Goal: Find specific page/section: Locate a particular part of the current website

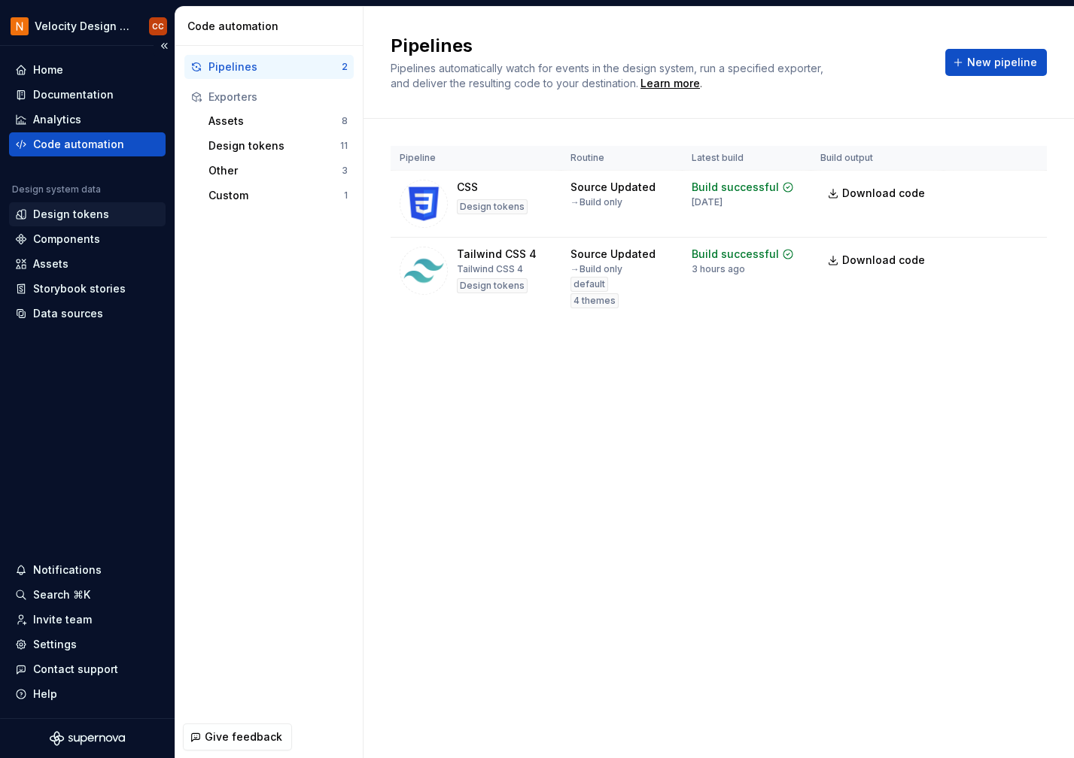
click at [68, 212] on div "Design tokens" at bounding box center [71, 214] width 76 height 15
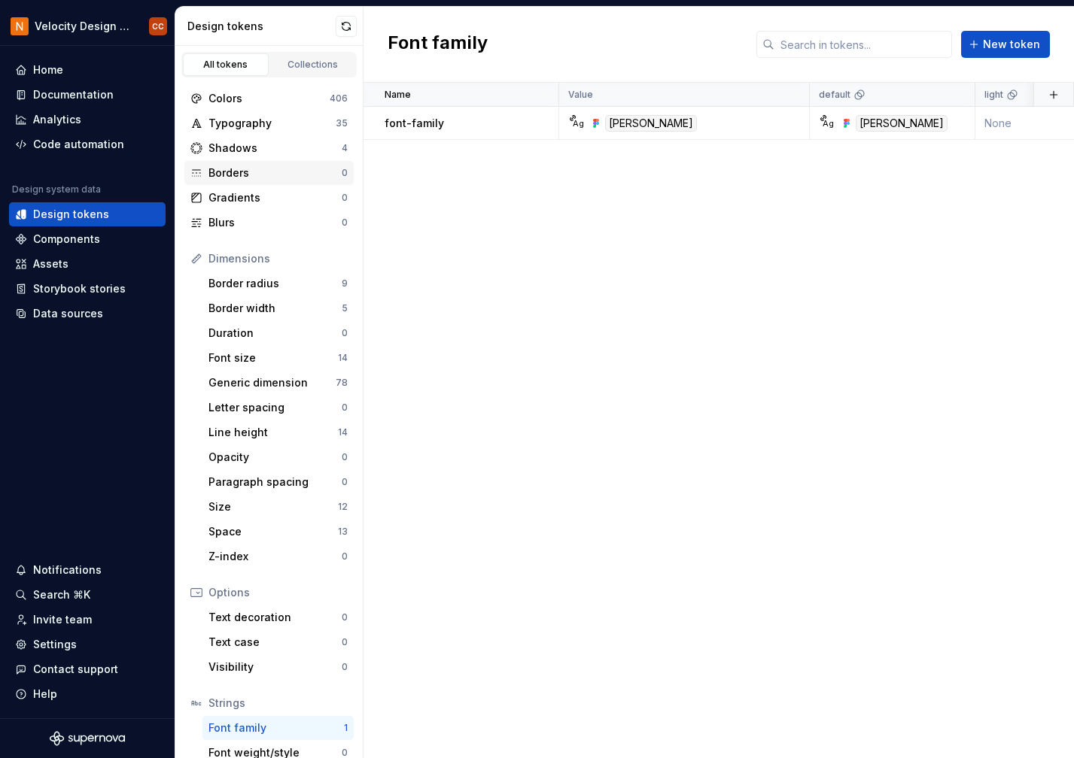
click at [227, 175] on div "Borders" at bounding box center [274, 173] width 133 height 15
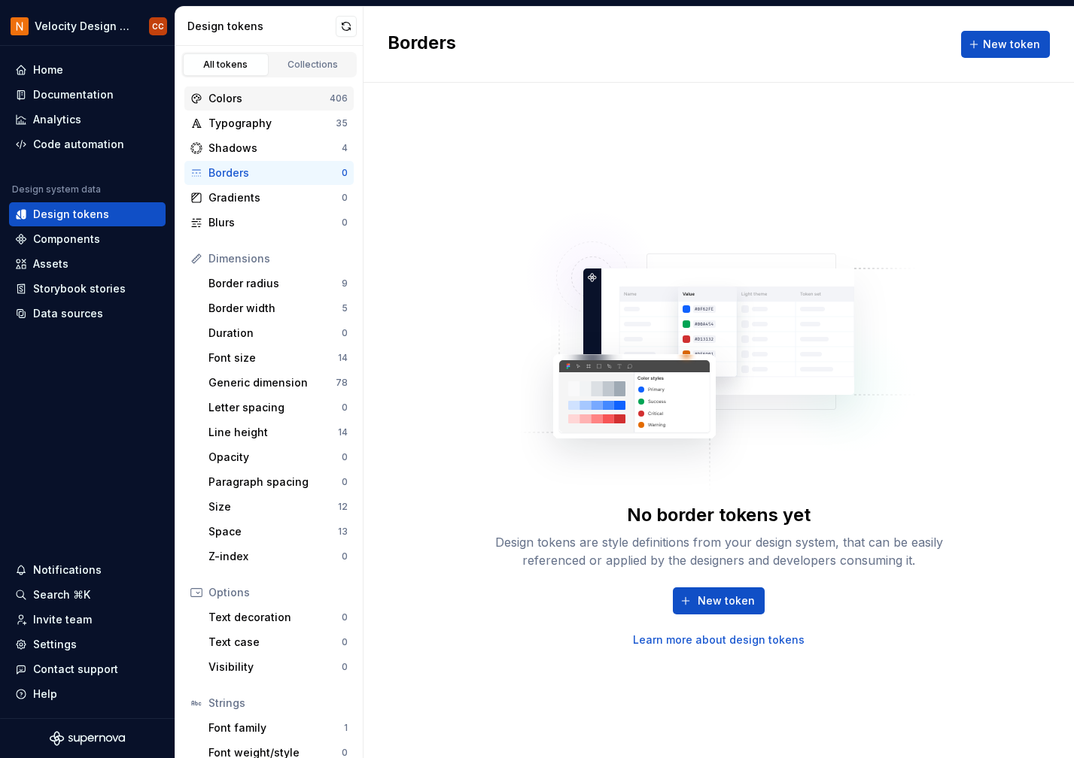
click at [224, 96] on div "Colors" at bounding box center [268, 98] width 121 height 15
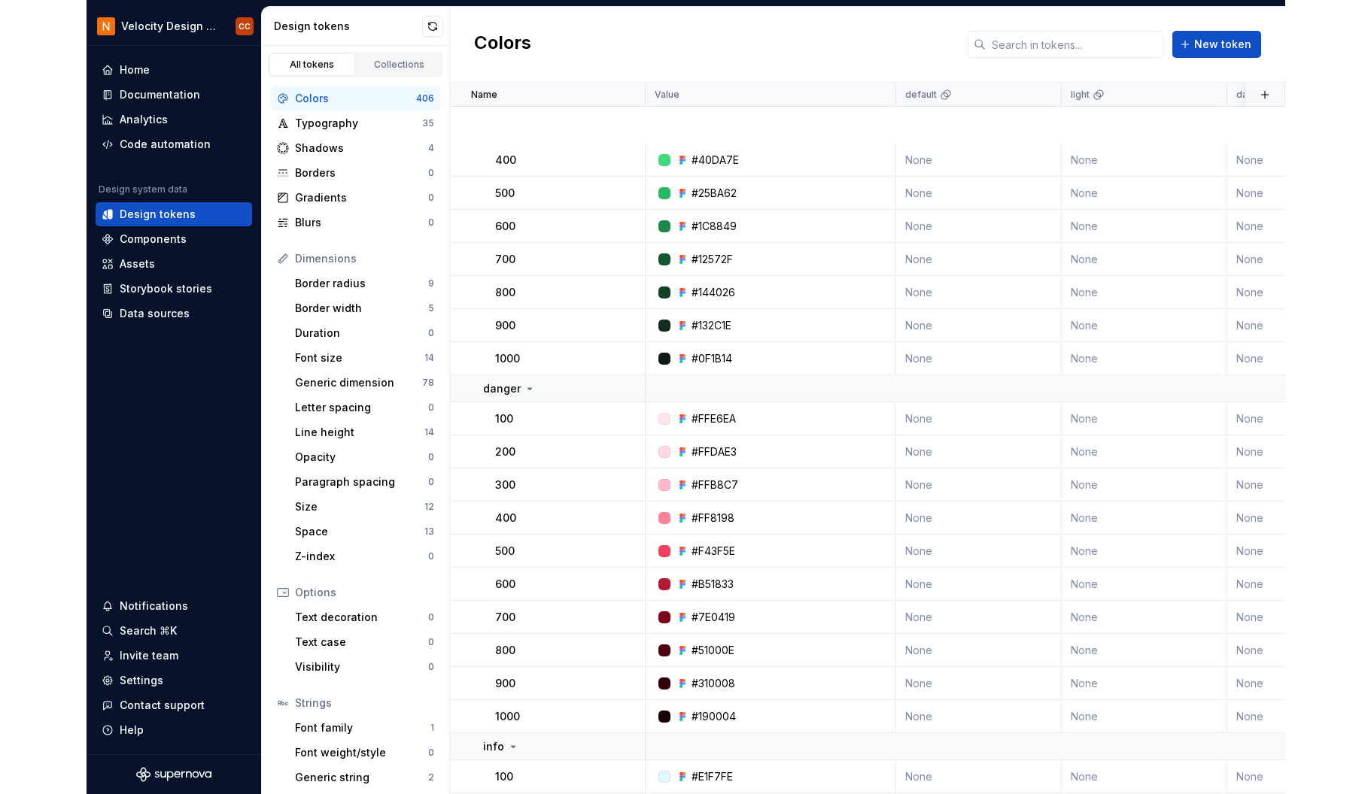
scroll to position [2106, 0]
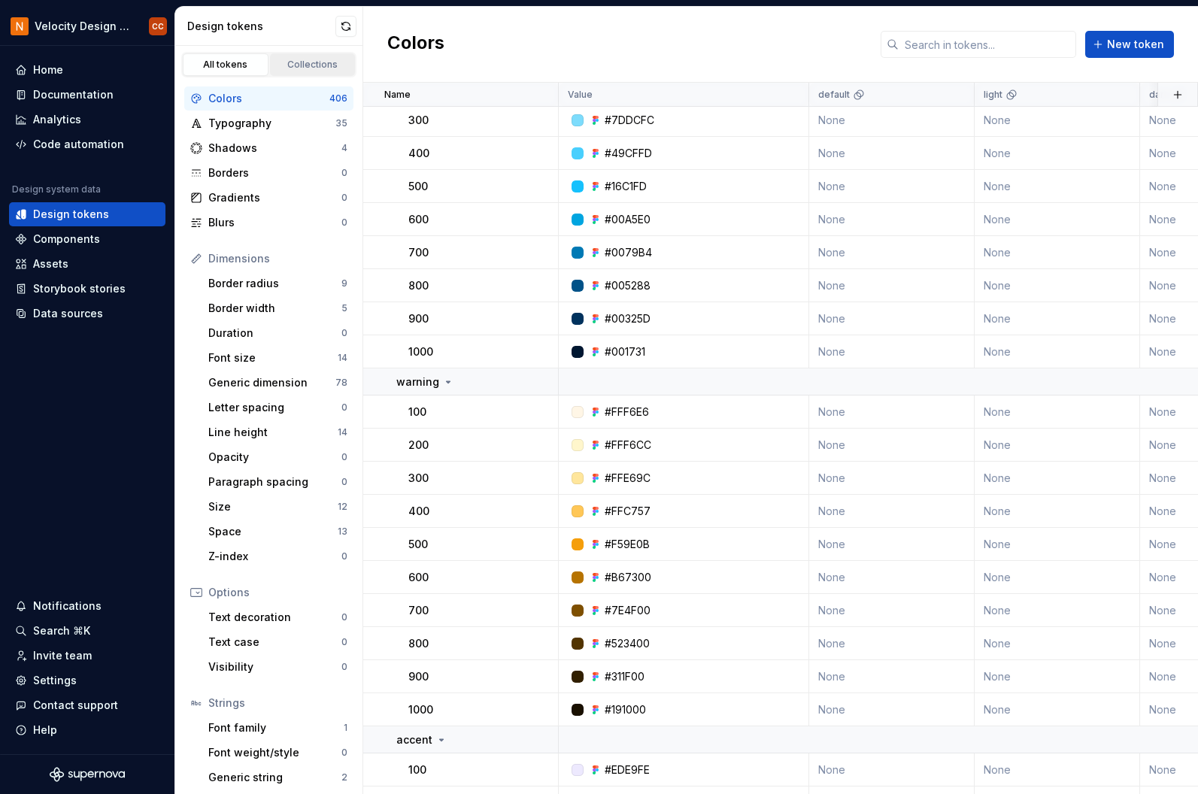
click at [321, 67] on div "Collections" at bounding box center [312, 65] width 75 height 12
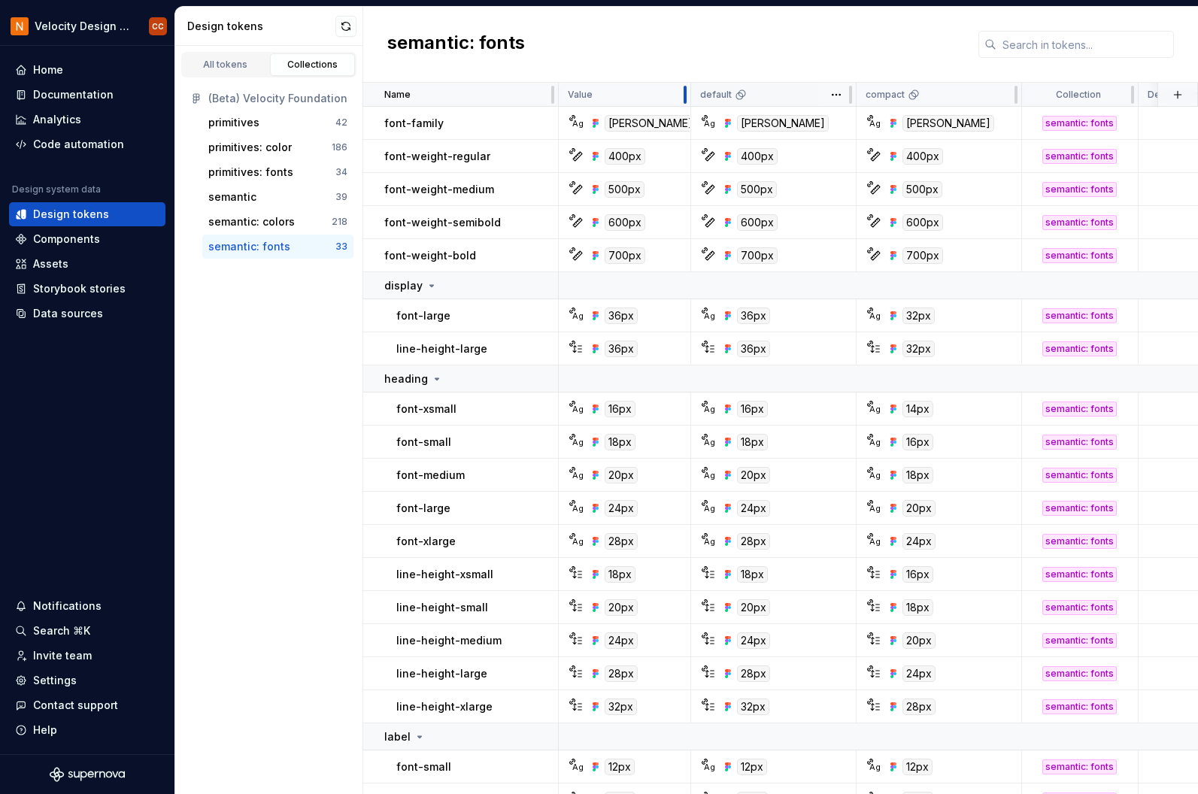
drag, startPoint x: 806, startPoint y: 90, endPoint x: 691, endPoint y: 101, distance: 116.3
click at [691, 101] on tr "Name Value default compact Collection Description Last updated" at bounding box center [959, 95] width 1192 height 24
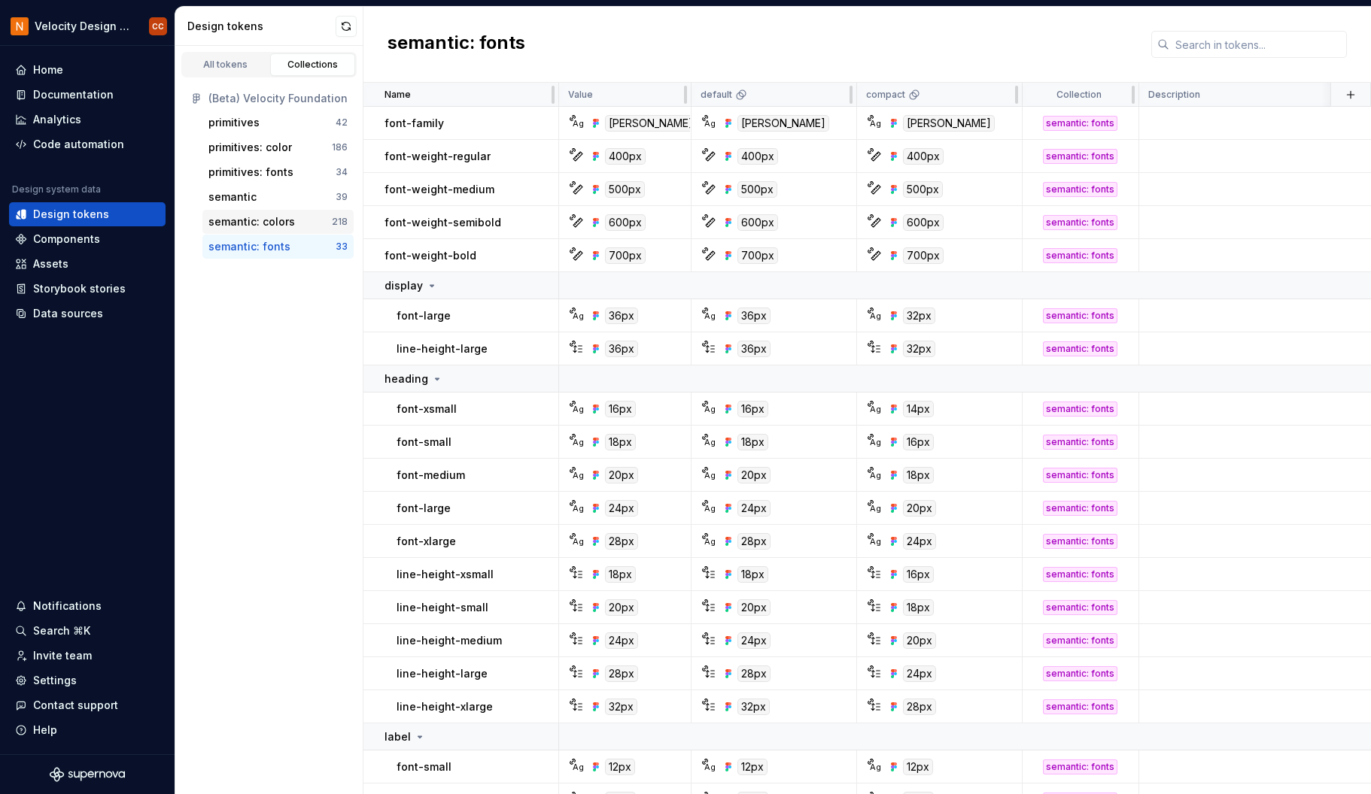
click at [266, 223] on div "semantic: colors" at bounding box center [251, 221] width 87 height 15
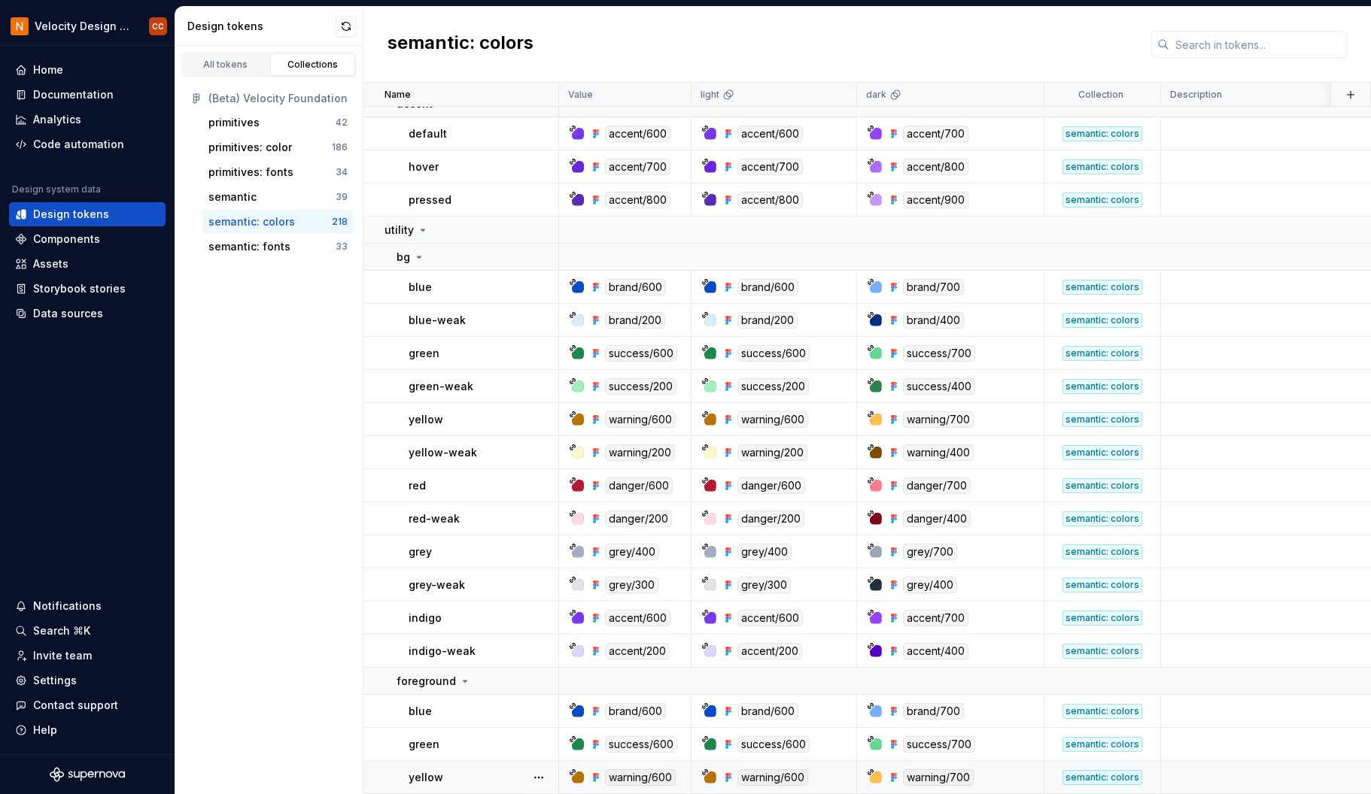
scroll to position [7096, 0]
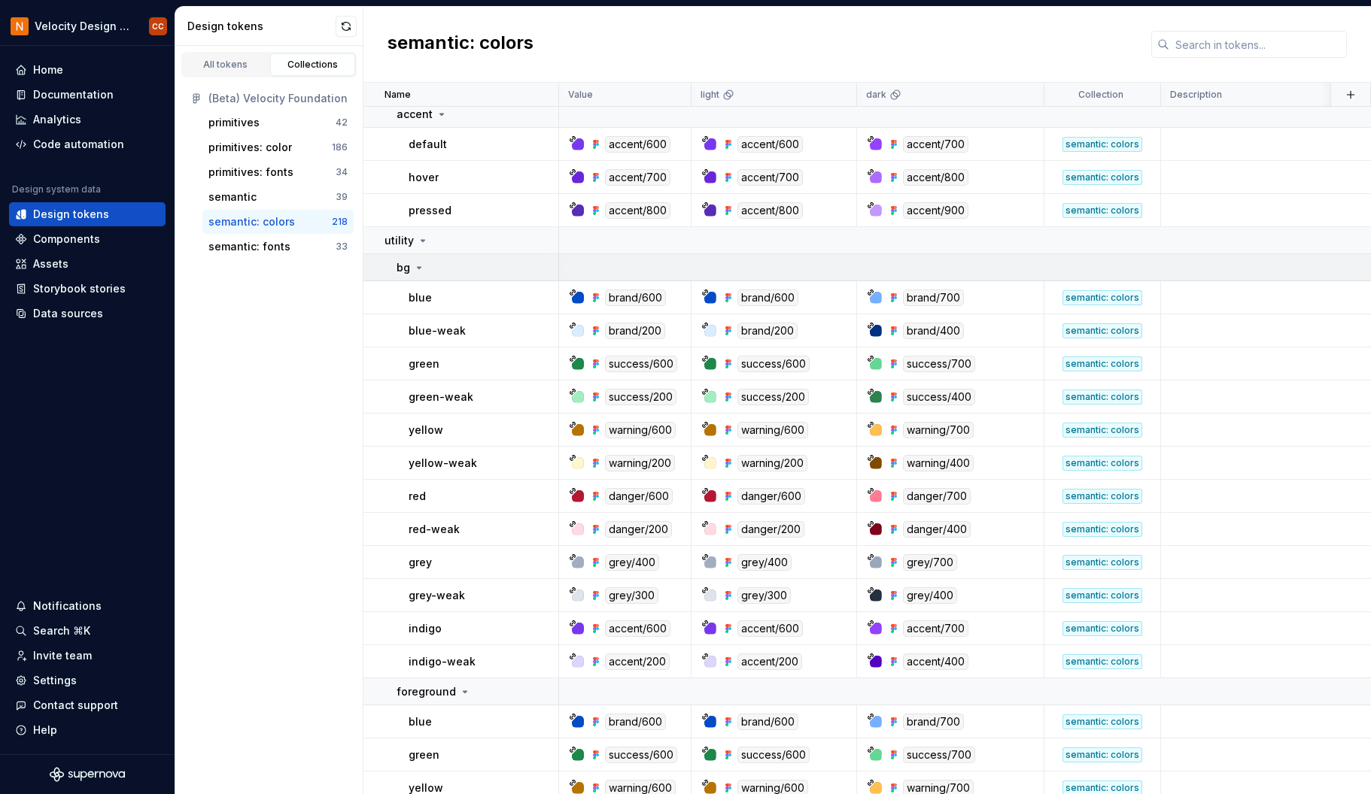
click at [416, 267] on icon at bounding box center [419, 268] width 12 height 12
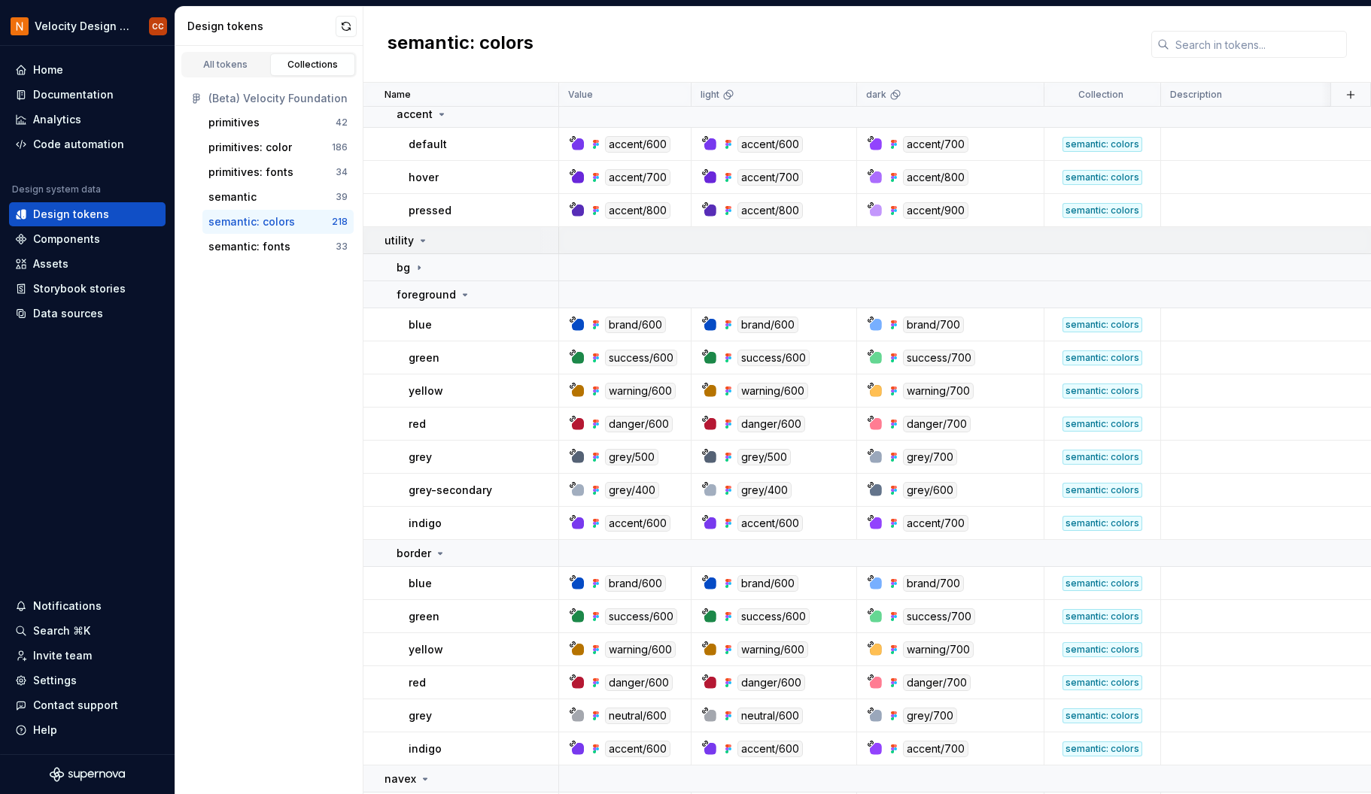
click at [425, 238] on icon at bounding box center [423, 241] width 12 height 12
